Goal: Task Accomplishment & Management: Manage account settings

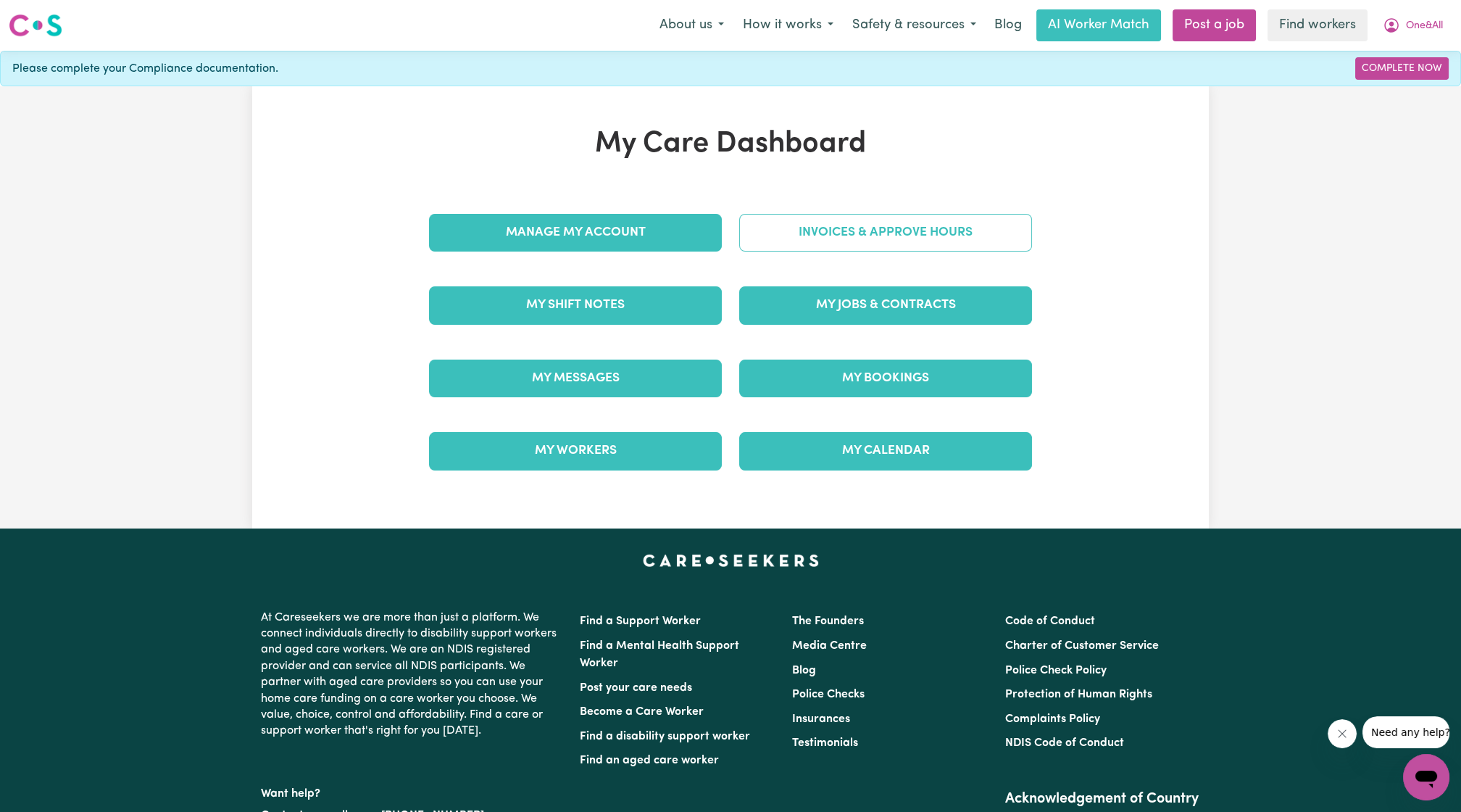
click at [786, 220] on link "Invoices & Approve Hours" at bounding box center [885, 232] width 292 height 37
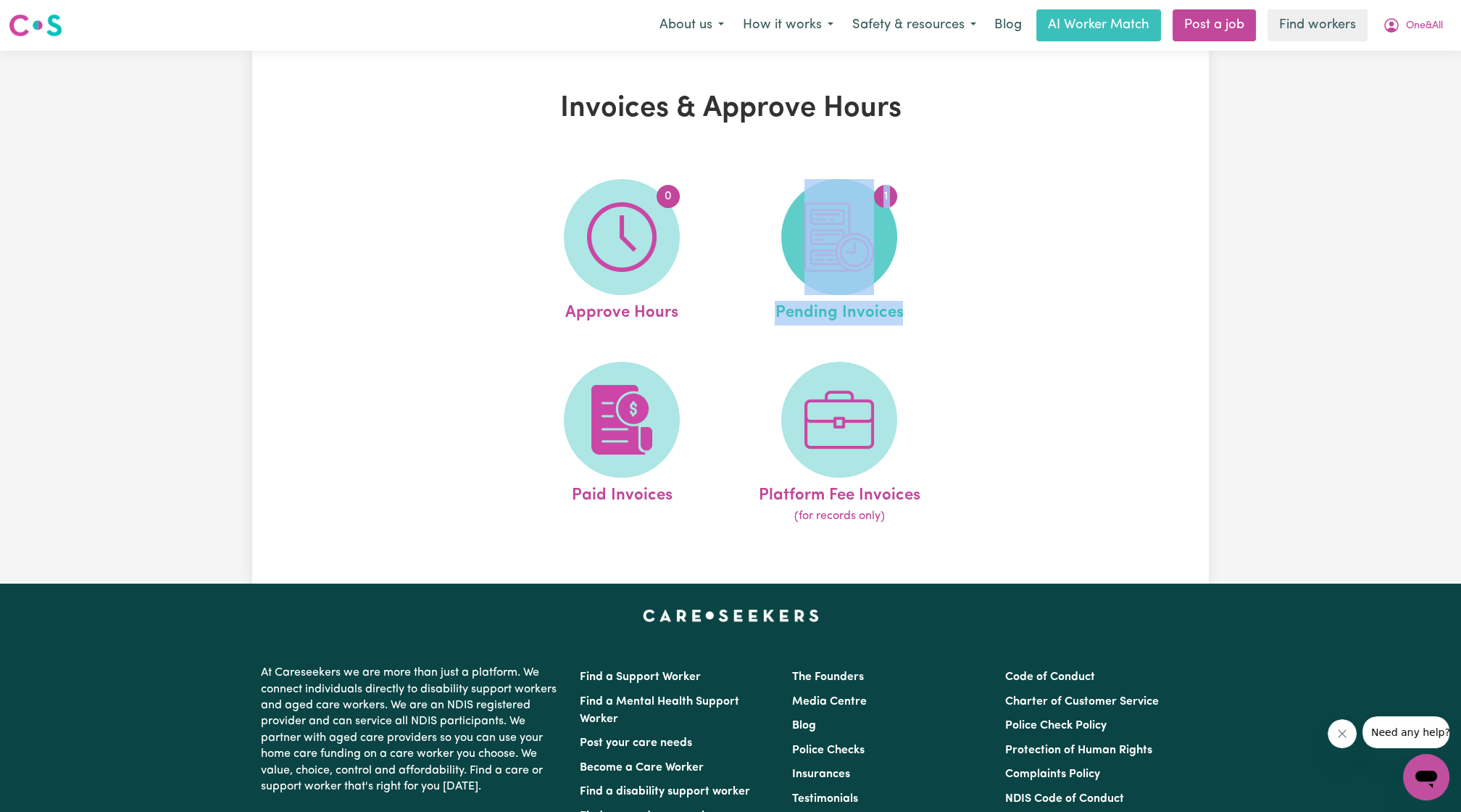
drag, startPoint x: 833, startPoint y: 328, endPoint x: 825, endPoint y: 270, distance: 58.5
click at [825, 270] on ul "0 Approve Hours 1 Pending Invoices Paid Invoices Platform Fee Invoices (for rec…" at bounding box center [730, 352] width 435 height 382
click at [824, 270] on img at bounding box center [839, 237] width 70 height 70
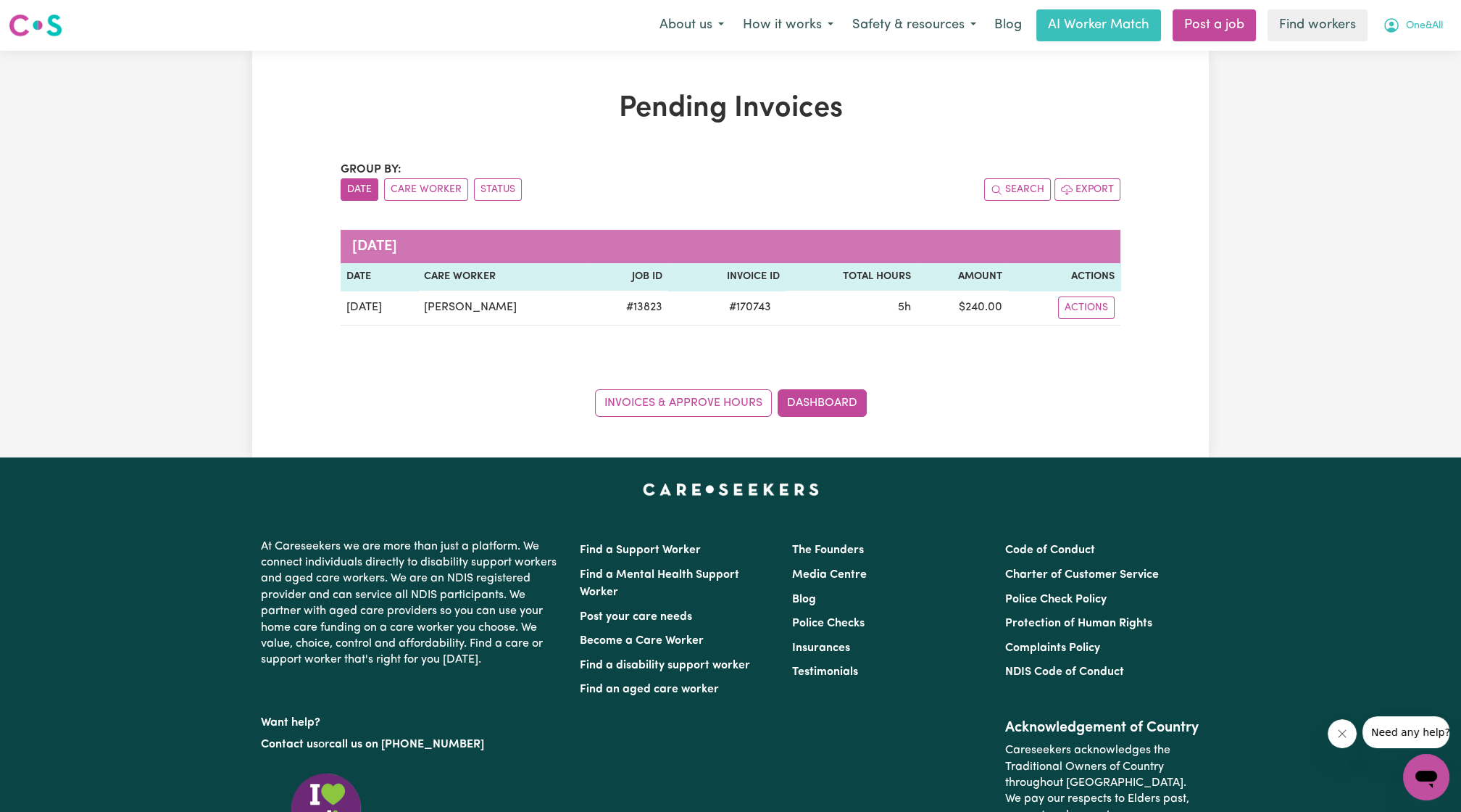
click at [1421, 19] on span "One&All" at bounding box center [1425, 26] width 37 height 16
click at [1390, 47] on link "My Dashboard" at bounding box center [1394, 57] width 114 height 28
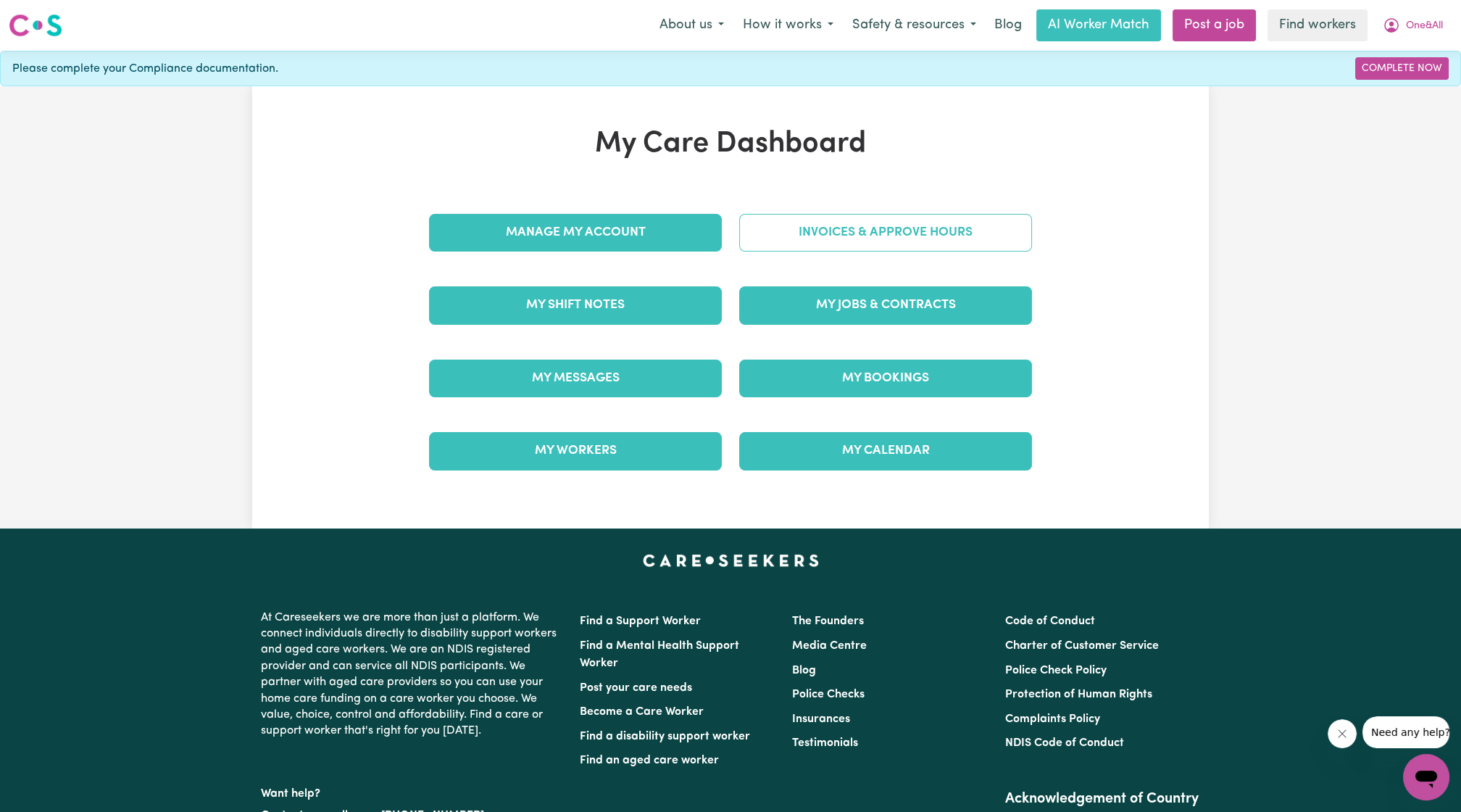
click at [950, 238] on link "Invoices & Approve Hours" at bounding box center [885, 232] width 292 height 37
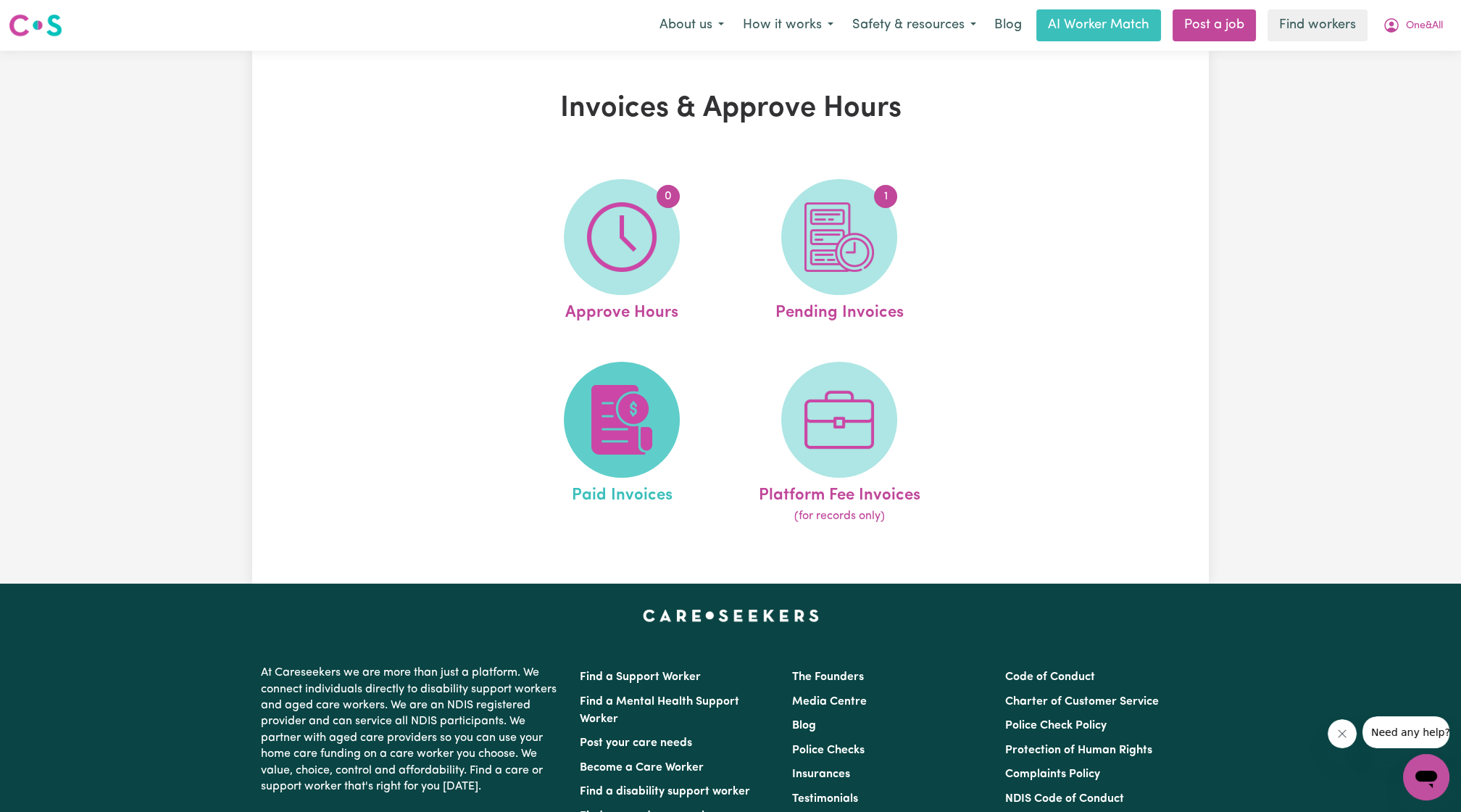
click at [671, 399] on span at bounding box center [621, 419] width 116 height 116
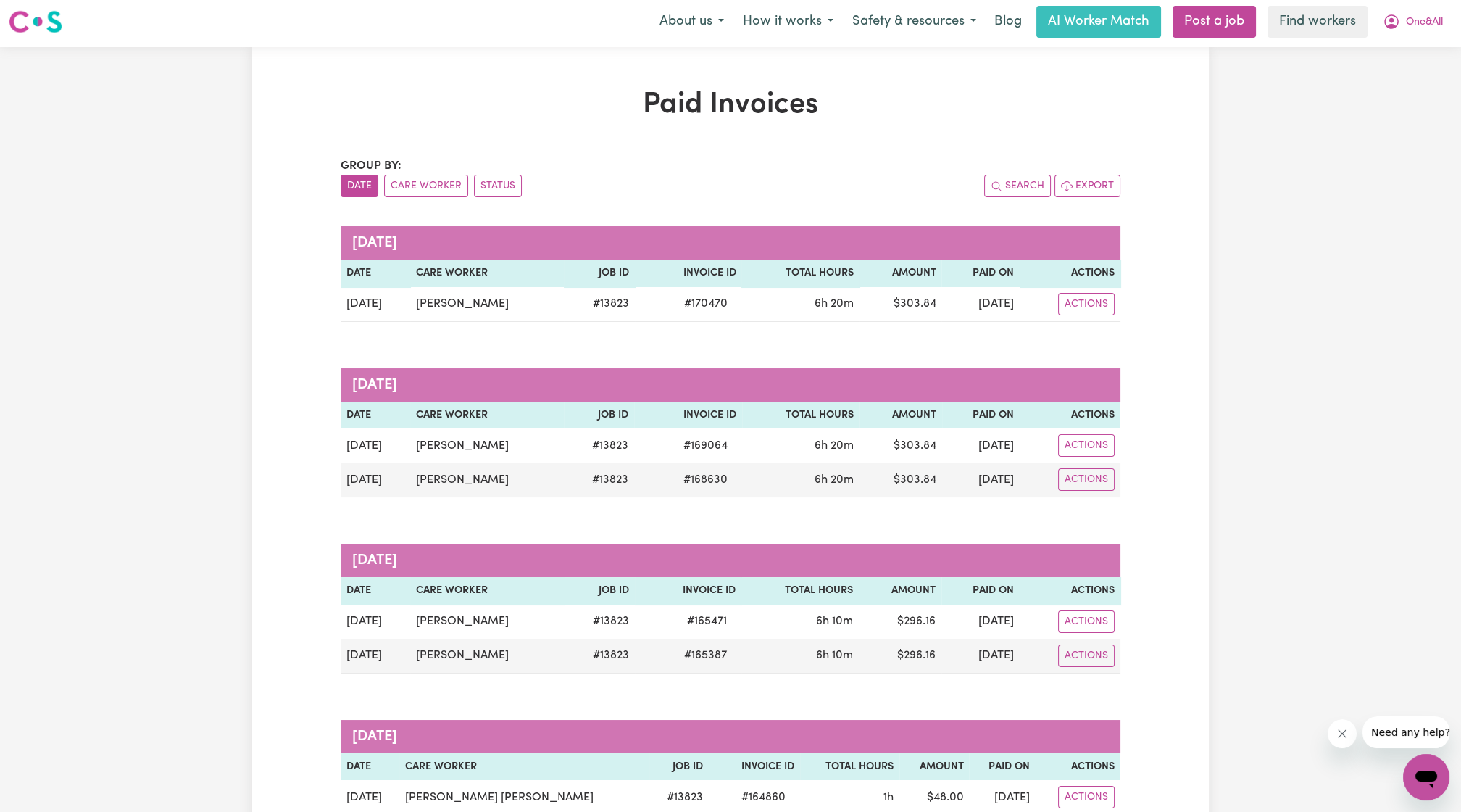
scroll to position [3, 0]
click at [1395, 42] on nav "Menu About us How it works Safety & resources Blog AI Worker Match Post a job F…" at bounding box center [730, 22] width 1461 height 51
click at [1403, 28] on button "One&All" at bounding box center [1413, 23] width 79 height 31
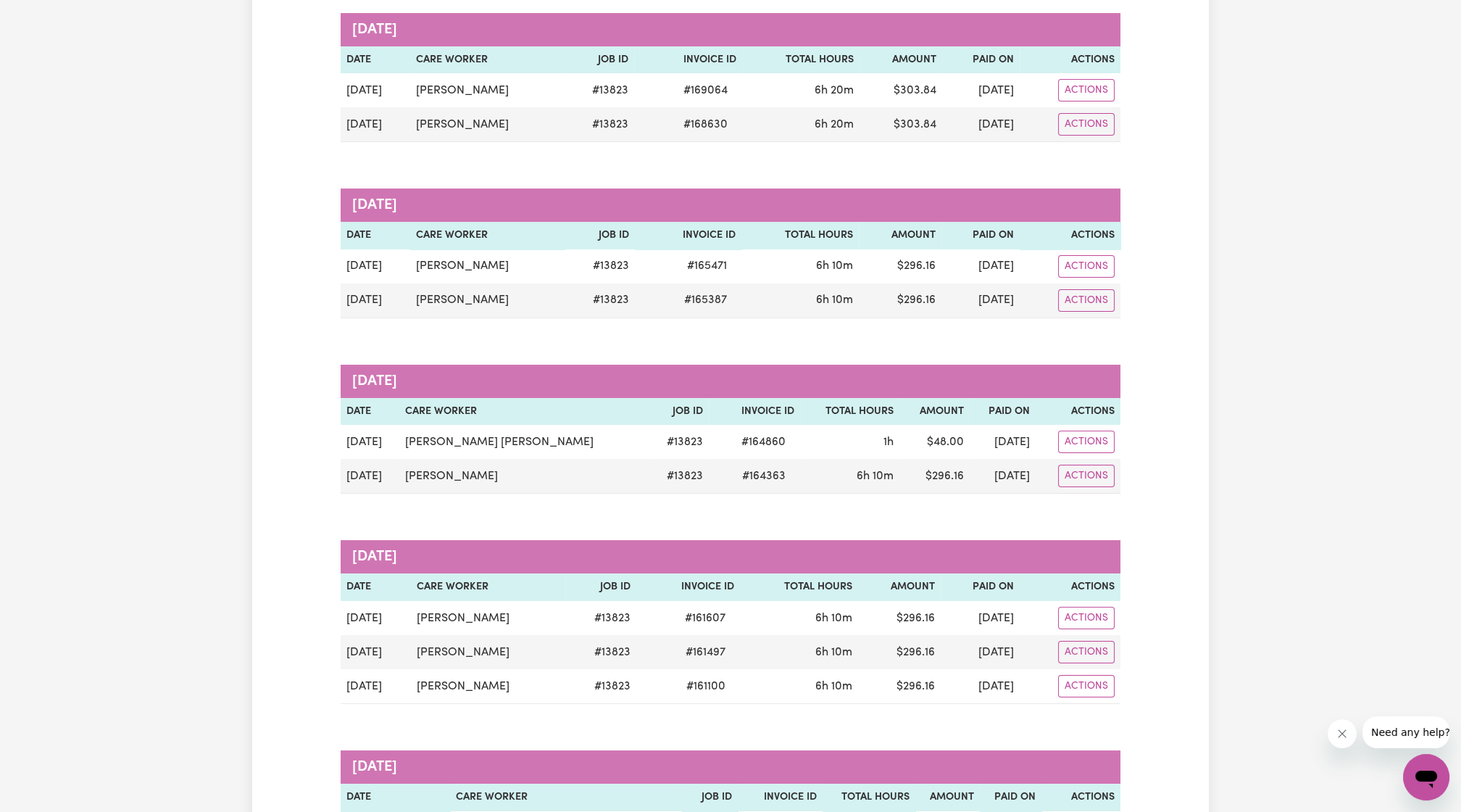
scroll to position [0, 0]
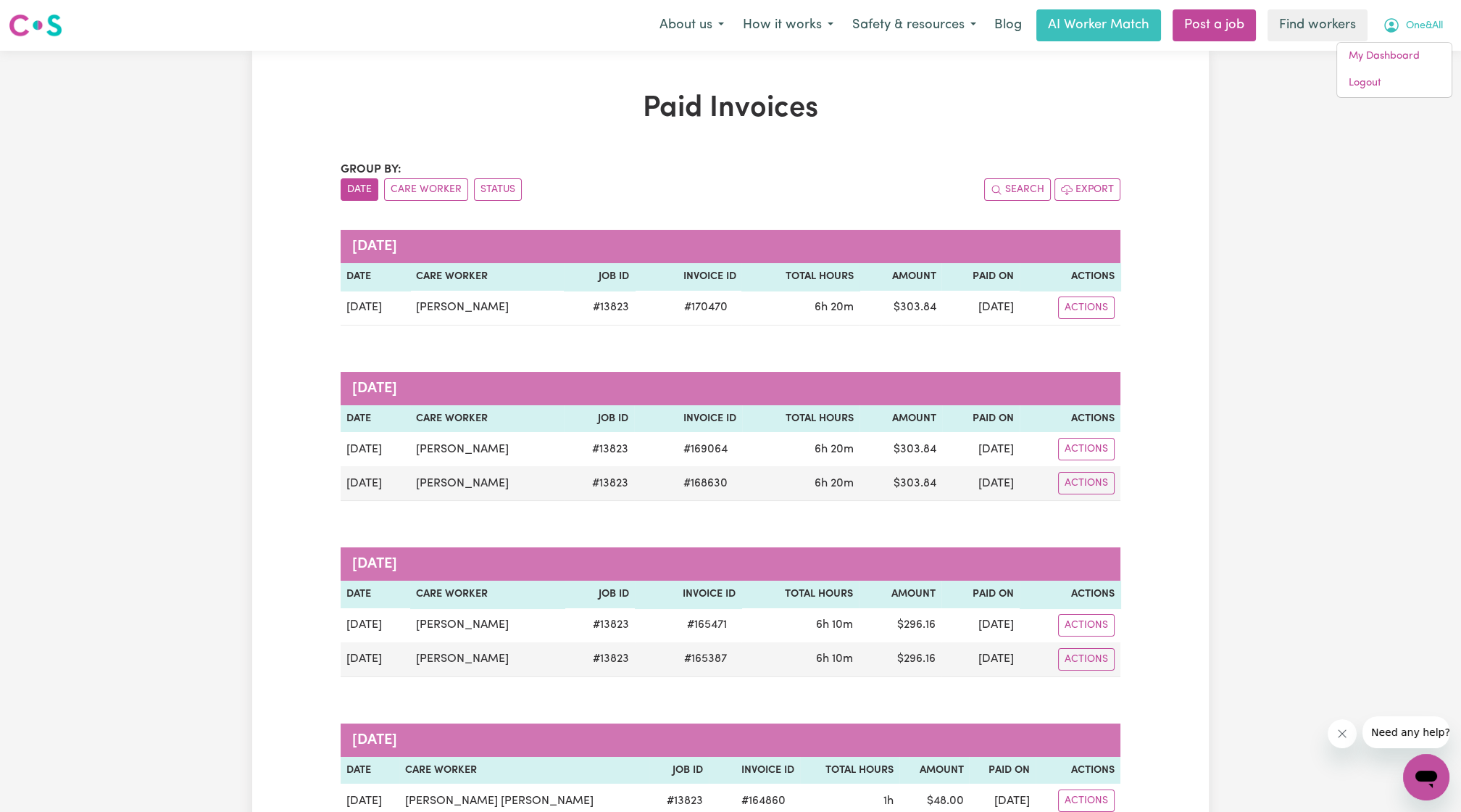
click at [1401, 16] on button "One&All" at bounding box center [1413, 26] width 79 height 31
click at [1382, 58] on link "My Dashboard" at bounding box center [1394, 57] width 114 height 28
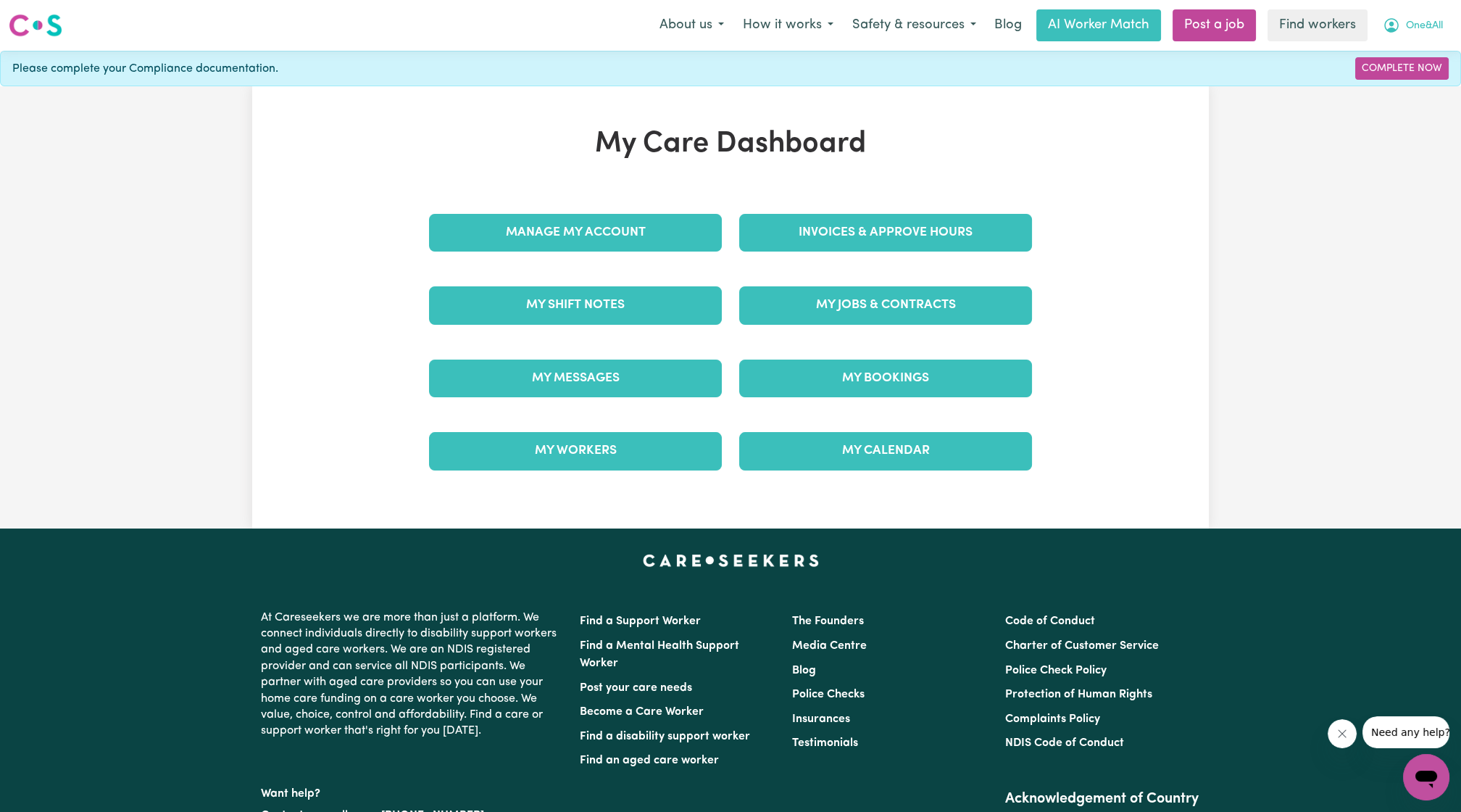
click at [1434, 29] on span "One&All" at bounding box center [1425, 26] width 37 height 16
click at [1386, 85] on link "Logout" at bounding box center [1394, 83] width 114 height 28
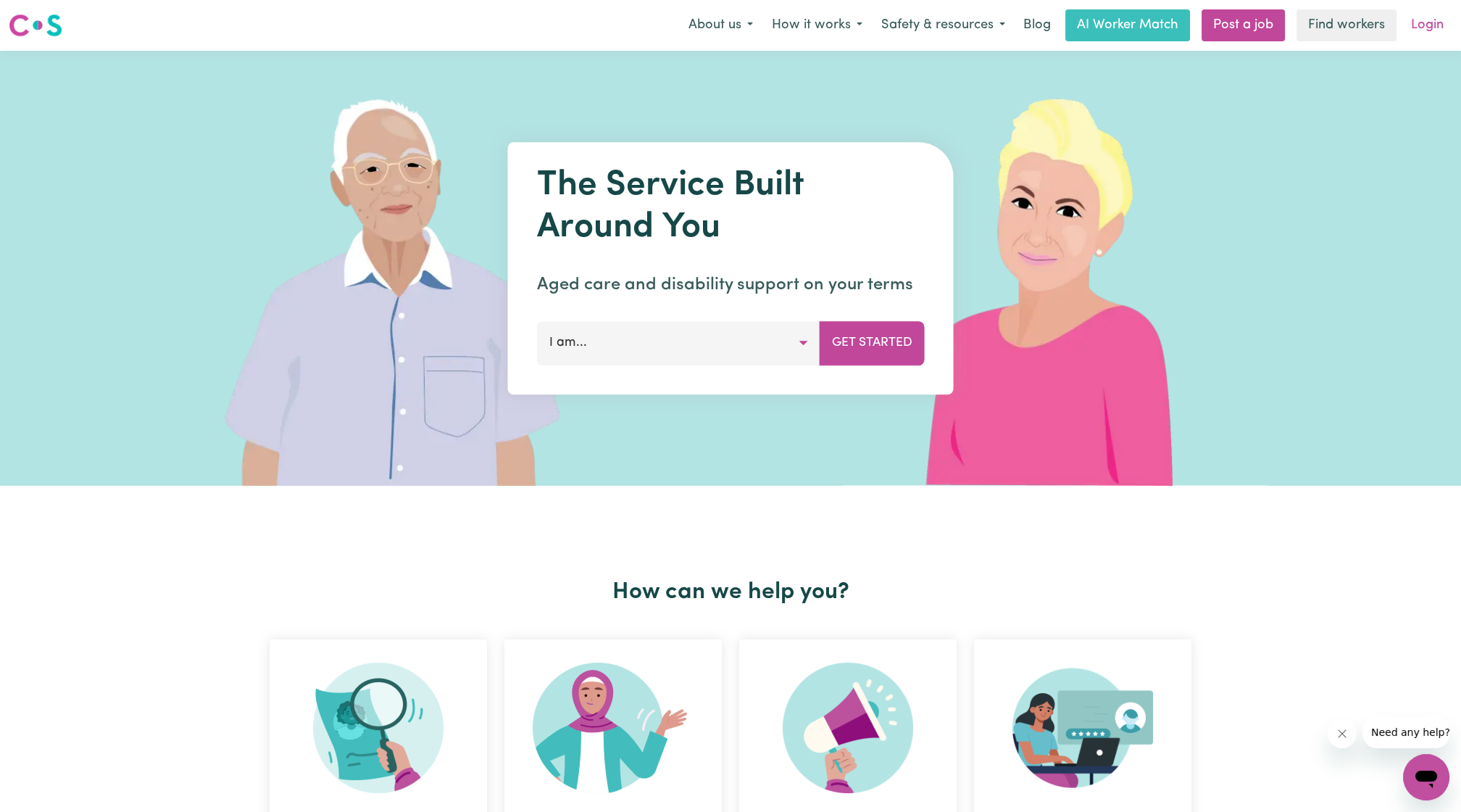
click at [1425, 28] on link "Login" at bounding box center [1427, 25] width 50 height 32
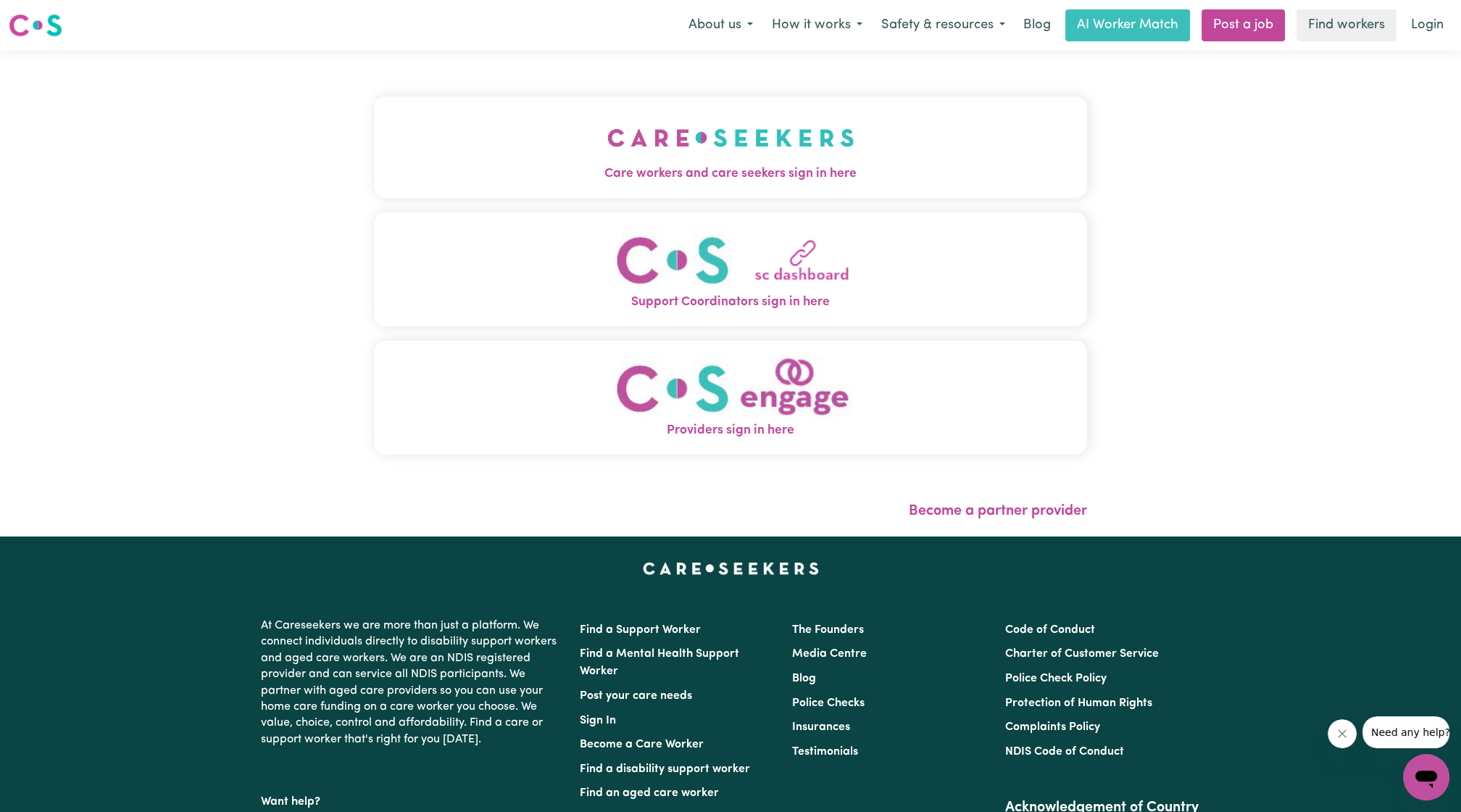
click at [863, 151] on button "Care workers and care seekers sign in here" at bounding box center [730, 148] width 713 height 102
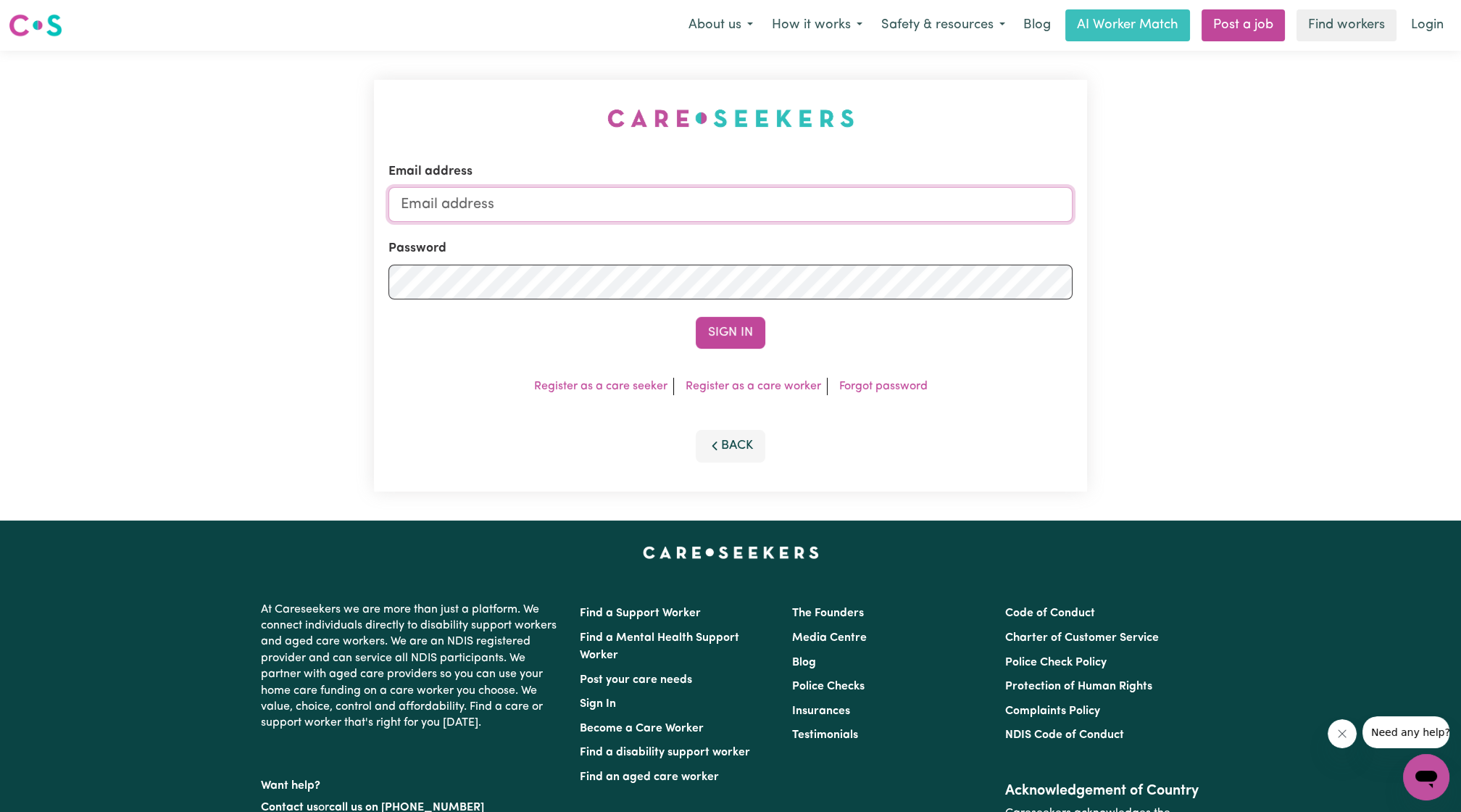
click at [708, 189] on input "Email address" at bounding box center [730, 204] width 684 height 35
drag, startPoint x: 479, startPoint y: 206, endPoint x: 595, endPoint y: 203, distance: 116.0
click at [595, 203] on input "[EMAIL_ADDRESS][PERSON_NAME][DOMAIN_NAME]" at bounding box center [730, 204] width 684 height 35
drag, startPoint x: 475, startPoint y: 204, endPoint x: 796, endPoint y: 237, distance: 322.7
click at [796, 237] on form "Email address [EMAIL_ADDRESS][PERSON_NAME][DOMAIN_NAME] Password Sign In" at bounding box center [730, 255] width 684 height 186
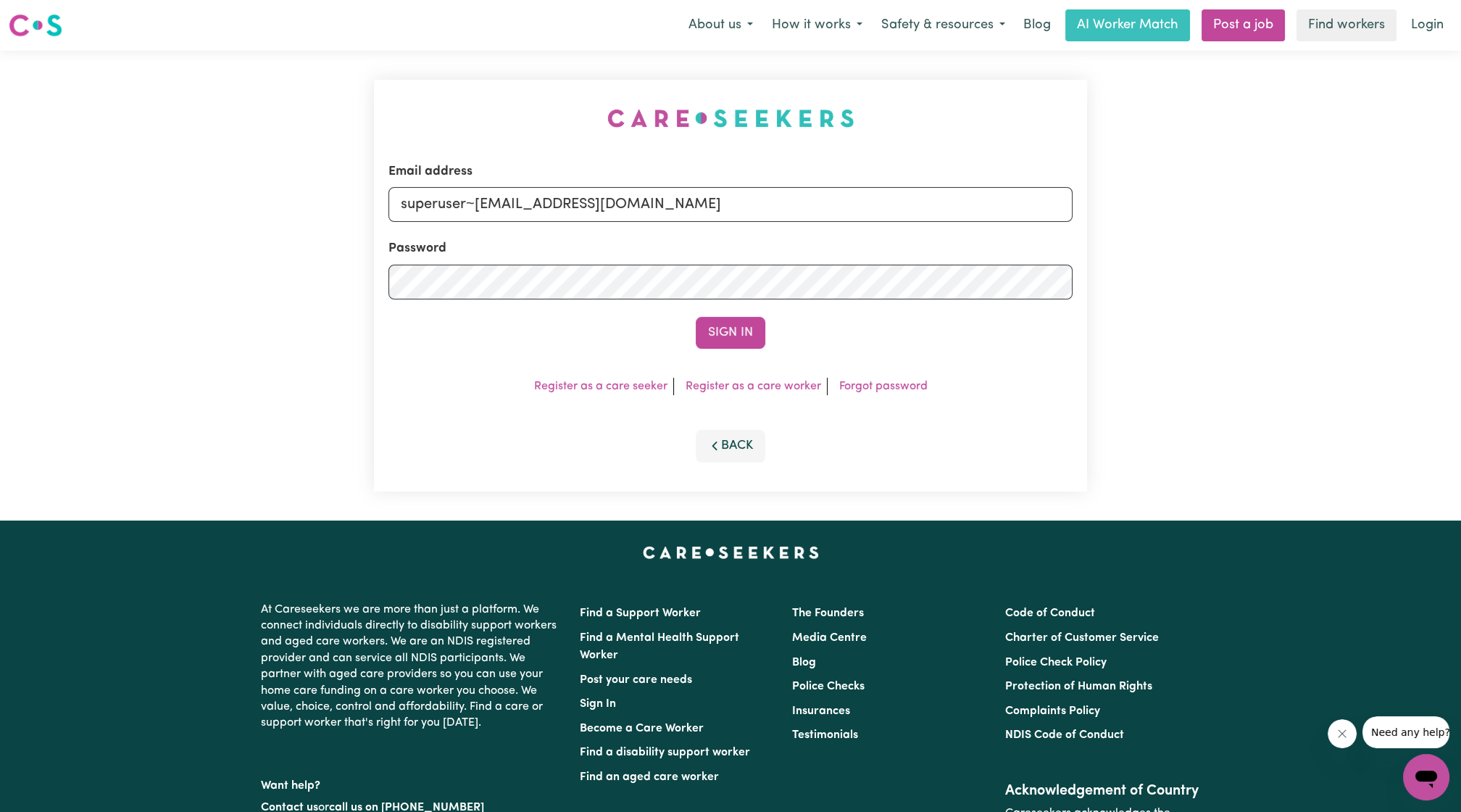
type input "superuser~[EMAIL_ADDRESS][DOMAIN_NAME]"
click at [696, 316] on button "Sign In" at bounding box center [730, 332] width 70 height 32
